Goal: Task Accomplishment & Management: Complete application form

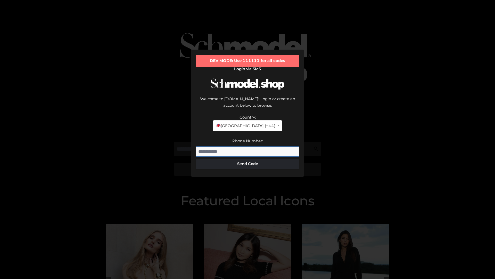
click at [248, 146] on input "Phone Number:" at bounding box center [247, 151] width 103 height 10
type input "**********"
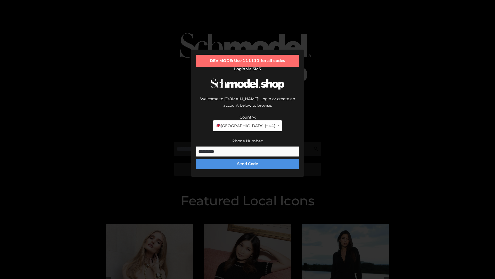
click at [248, 158] on button "Send Code" at bounding box center [247, 163] width 103 height 10
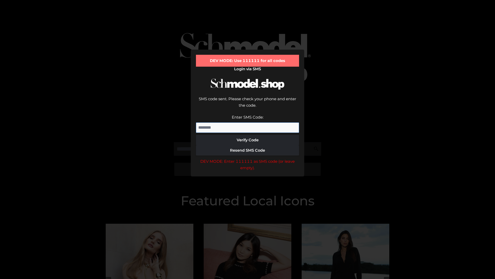
click at [248, 122] on input "Enter SMS Code:" at bounding box center [247, 127] width 103 height 10
type input "******"
click at [248, 135] on button "Verify Code" at bounding box center [247, 140] width 103 height 10
click at [248, 158] on div "DEV MODE: Enter 111111 as SMS code (or leave empty)." at bounding box center [247, 164] width 103 height 13
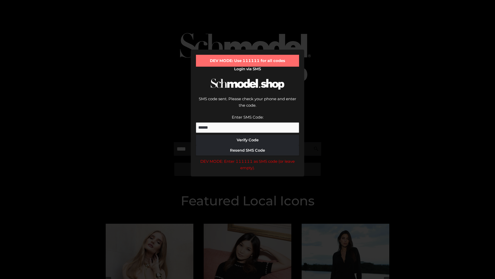
click at [248, 158] on div "DEV MODE: Enter 111111 as SMS code (or leave empty)." at bounding box center [247, 164] width 103 height 13
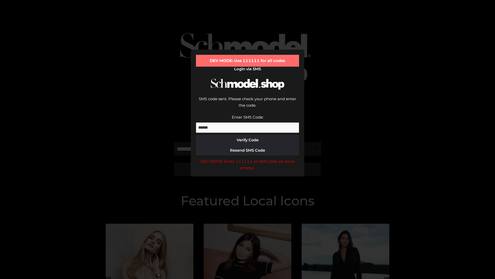
click at [248, 158] on div "DEV MODE: Enter 111111 as SMS code (or leave empty)." at bounding box center [247, 164] width 103 height 13
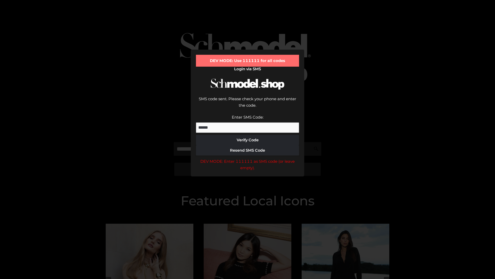
click at [248, 158] on div "DEV MODE: Enter 111111 as SMS code (or leave empty)." at bounding box center [247, 164] width 103 height 13
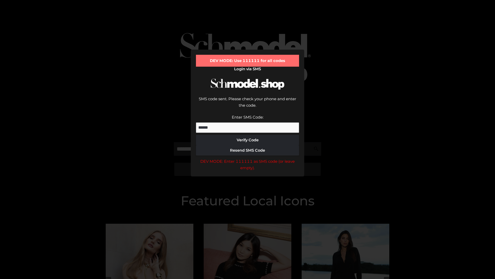
click at [248, 158] on div "DEV MODE: Enter 111111 as SMS code (or leave empty)." at bounding box center [247, 164] width 103 height 13
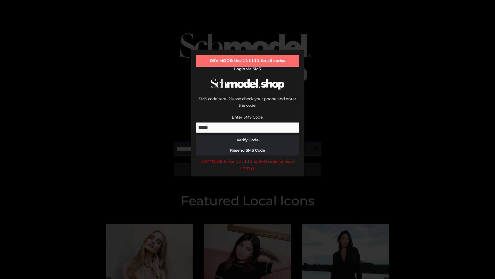
scroll to position [0, 0]
click at [248, 158] on div "DEV MODE: Enter 111111 as SMS code (or leave empty)." at bounding box center [247, 164] width 103 height 13
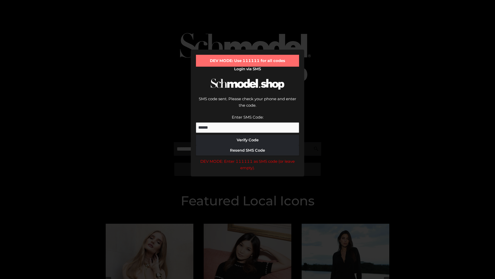
click at [248, 158] on div "DEV MODE: Enter 111111 as SMS code (or leave empty)." at bounding box center [247, 164] width 103 height 13
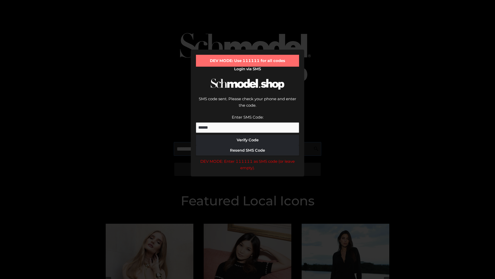
scroll to position [0, 31]
click at [248, 158] on div "DEV MODE: Enter 111111 as SMS code (or leave empty)." at bounding box center [247, 164] width 103 height 13
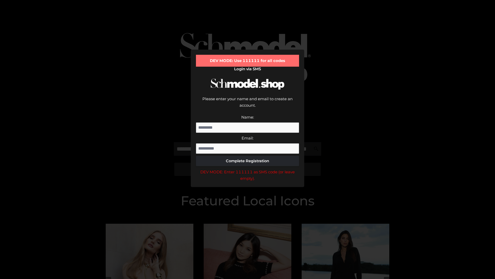
click at [248, 168] on div "DEV MODE: Enter 111111 as SMS code (or leave empty)." at bounding box center [247, 174] width 103 height 13
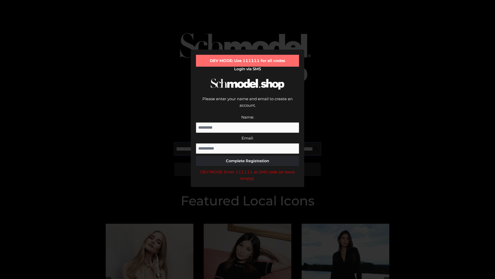
scroll to position [0, 56]
click at [248, 168] on div "DEV MODE: Enter 111111 as SMS code (or leave empty)." at bounding box center [247, 174] width 103 height 13
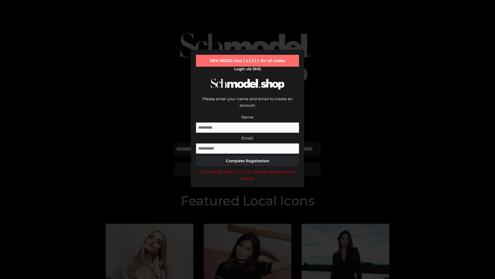
click at [248, 168] on div "DEV MODE: Enter 111111 as SMS code (or leave empty)." at bounding box center [247, 174] width 103 height 13
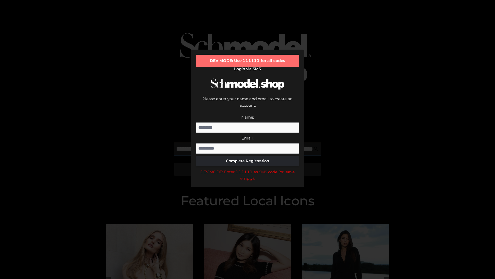
scroll to position [0, 87]
click at [248, 168] on div "DEV MODE: Enter 111111 as SMS code (or leave empty)." at bounding box center [247, 174] width 103 height 13
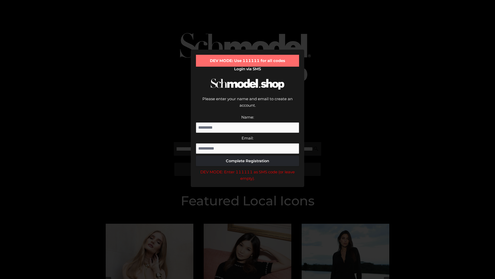
click at [248, 168] on div "DEV MODE: Enter 111111 as SMS code (or leave empty)." at bounding box center [247, 174] width 103 height 13
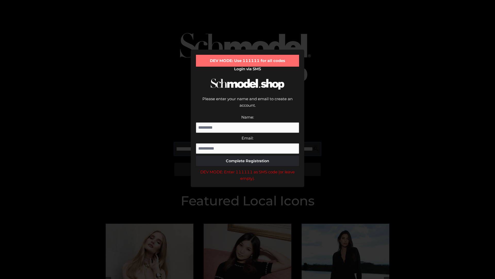
scroll to position [0, 120]
click at [248, 168] on div "DEV MODE: Enter 111111 as SMS code (or leave empty)." at bounding box center [247, 174] width 103 height 13
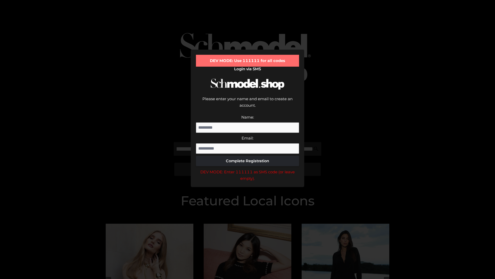
click at [248, 168] on div "DEV MODE: Enter 111111 as SMS code (or leave empty)." at bounding box center [247, 174] width 103 height 13
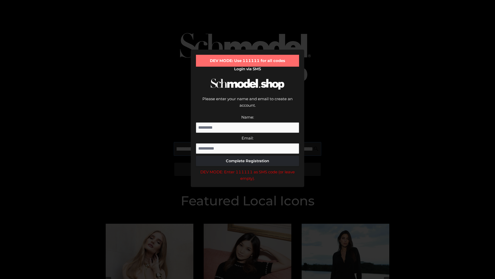
scroll to position [0, 150]
click at [248, 168] on div "DEV MODE: Enter 111111 as SMS code (or leave empty)." at bounding box center [247, 174] width 103 height 13
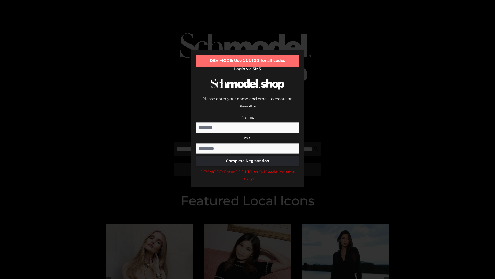
click at [248, 168] on div "DEV MODE: Enter 111111 as SMS code (or leave empty)." at bounding box center [247, 174] width 103 height 13
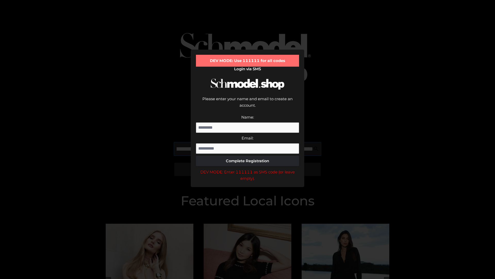
scroll to position [0, 181]
click at [248, 168] on div "DEV MODE: Enter 111111 as SMS code (or leave empty)." at bounding box center [247, 174] width 103 height 13
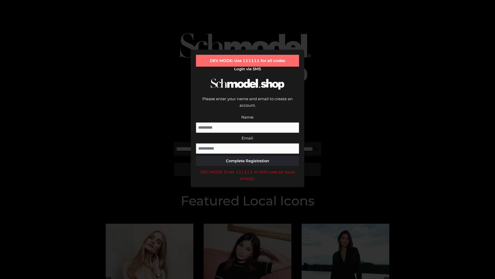
click at [248, 168] on div "DEV MODE: Enter 111111 as SMS code (or leave empty)." at bounding box center [247, 174] width 103 height 13
type input "**********"
